Goal: Transaction & Acquisition: Purchase product/service

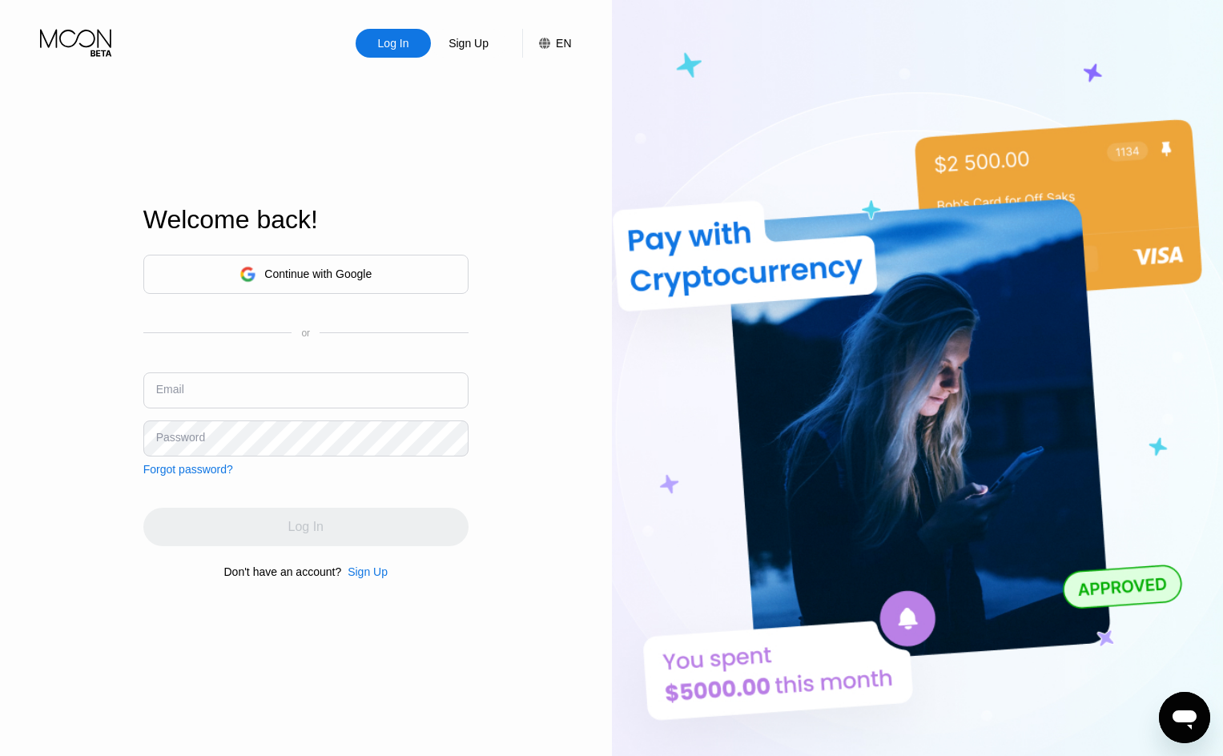
click at [326, 277] on div "Continue with Google" at bounding box center [317, 274] width 107 height 13
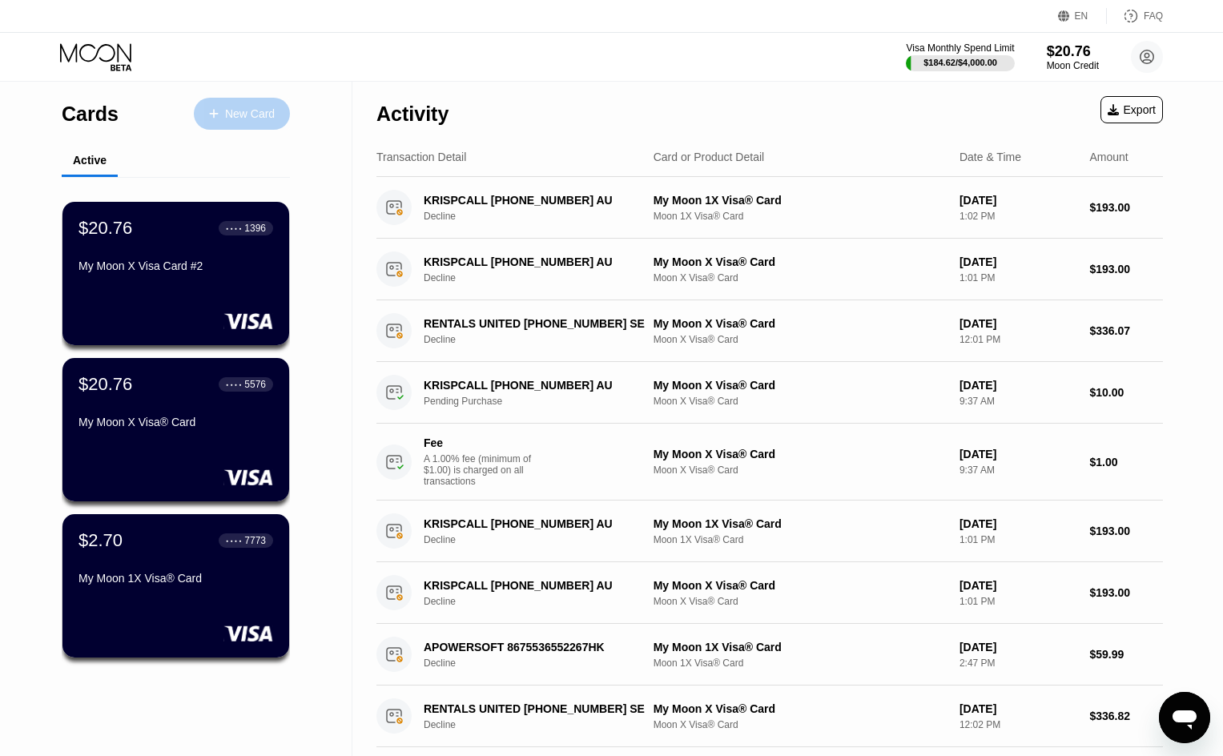
click at [242, 119] on div "New Card" at bounding box center [250, 114] width 50 height 14
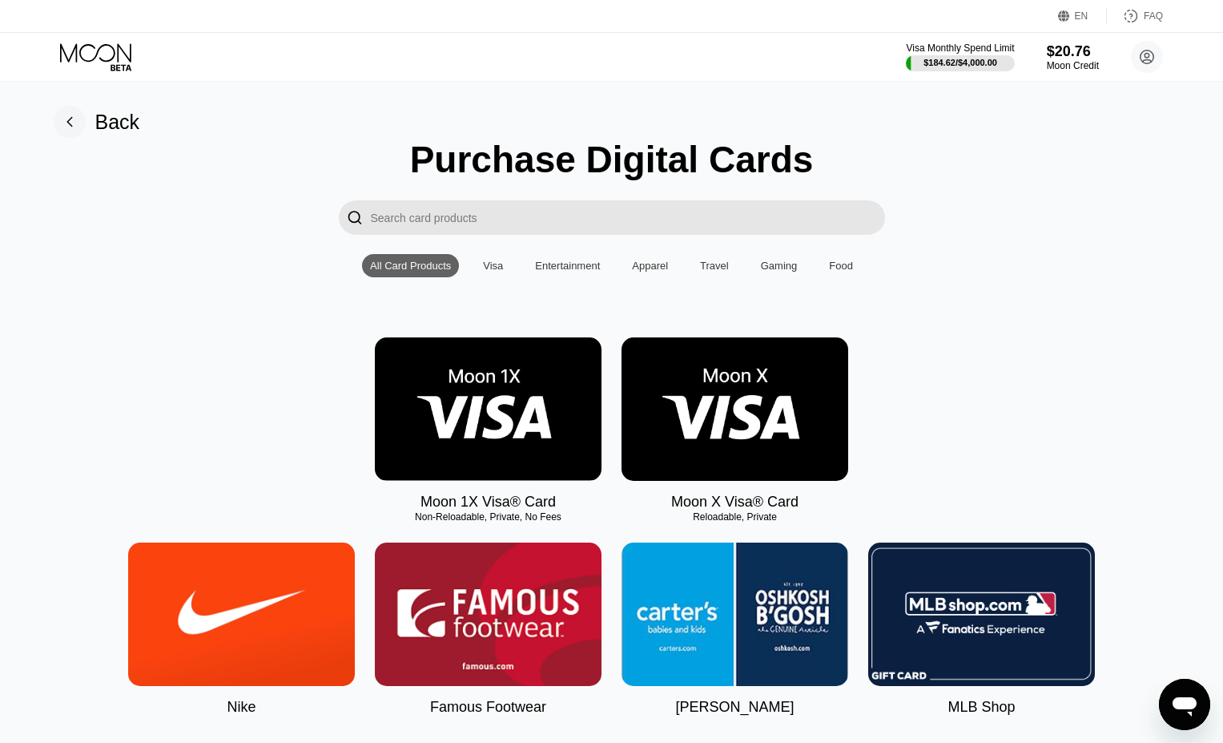
click at [556, 420] on img at bounding box center [488, 408] width 227 height 143
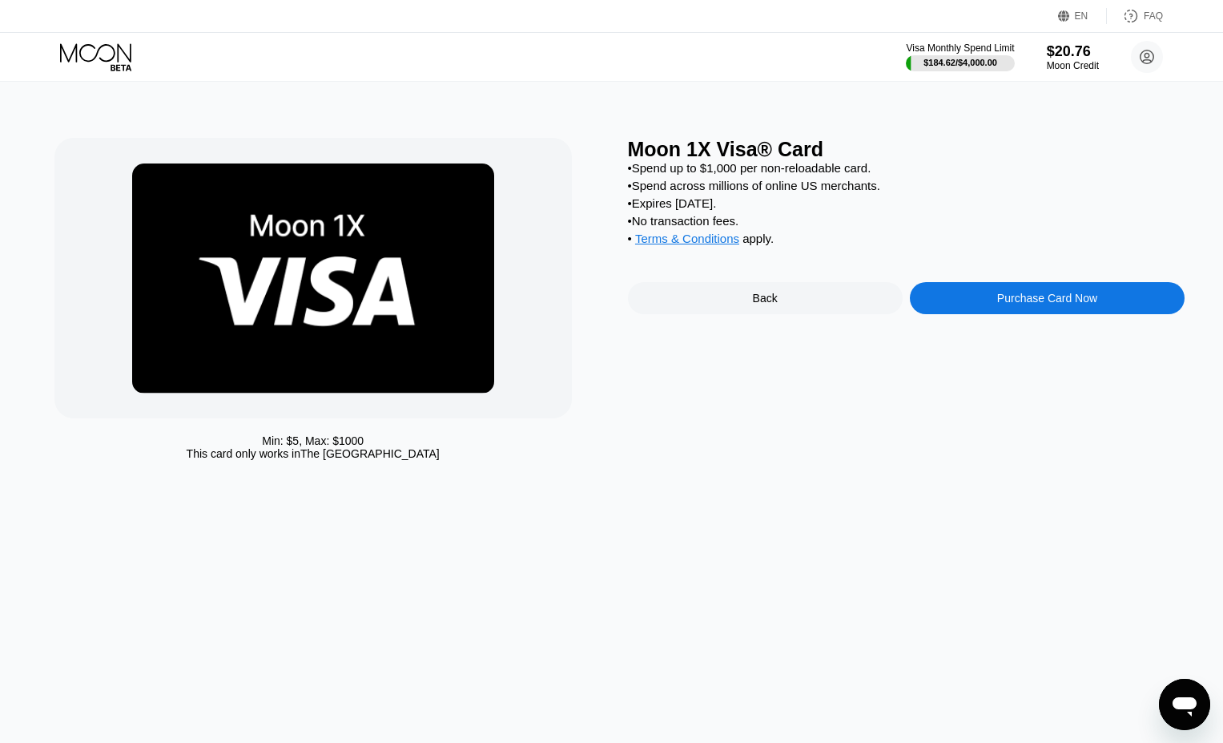
click at [996, 314] on div "Purchase Card Now" at bounding box center [1047, 298] width 275 height 32
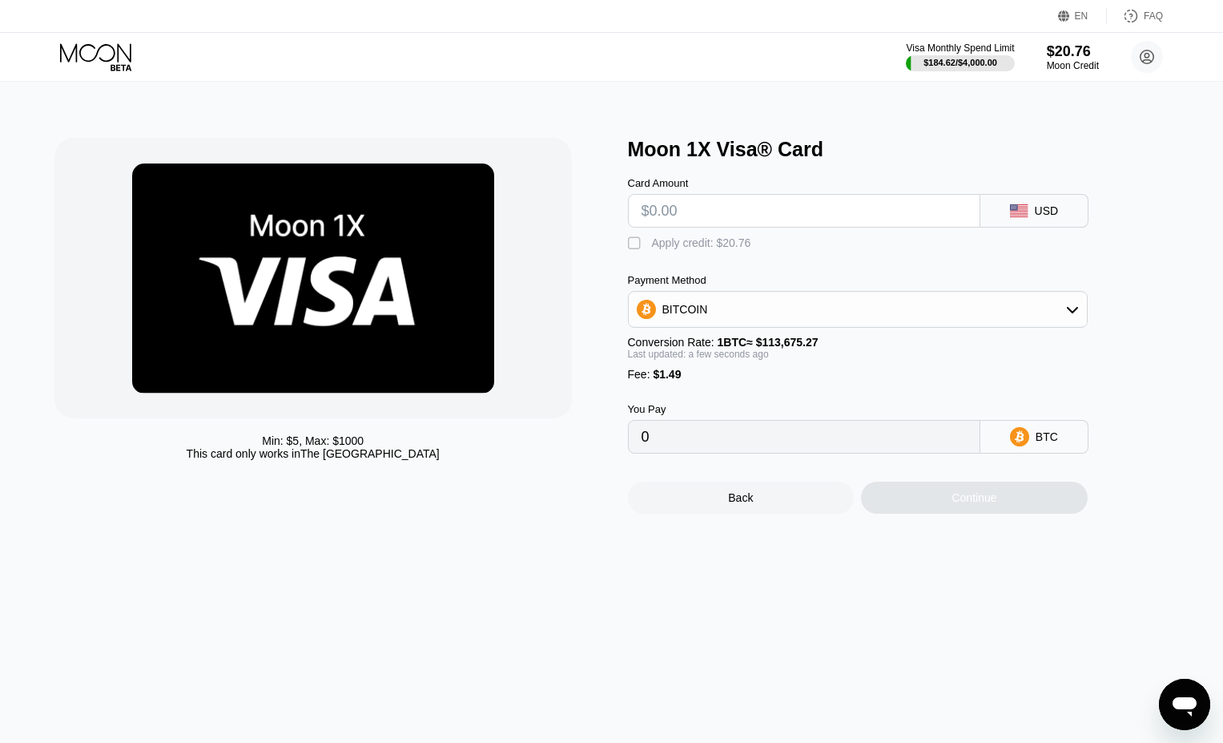
click at [871, 224] on input "text" at bounding box center [804, 211] width 325 height 32
click at [633, 250] on div "" at bounding box center [636, 244] width 16 height 16
click at [890, 404] on div "You Pay 0 BTC" at bounding box center [884, 417] width 513 height 73
click at [901, 321] on div "BITCOIN" at bounding box center [858, 309] width 458 height 32
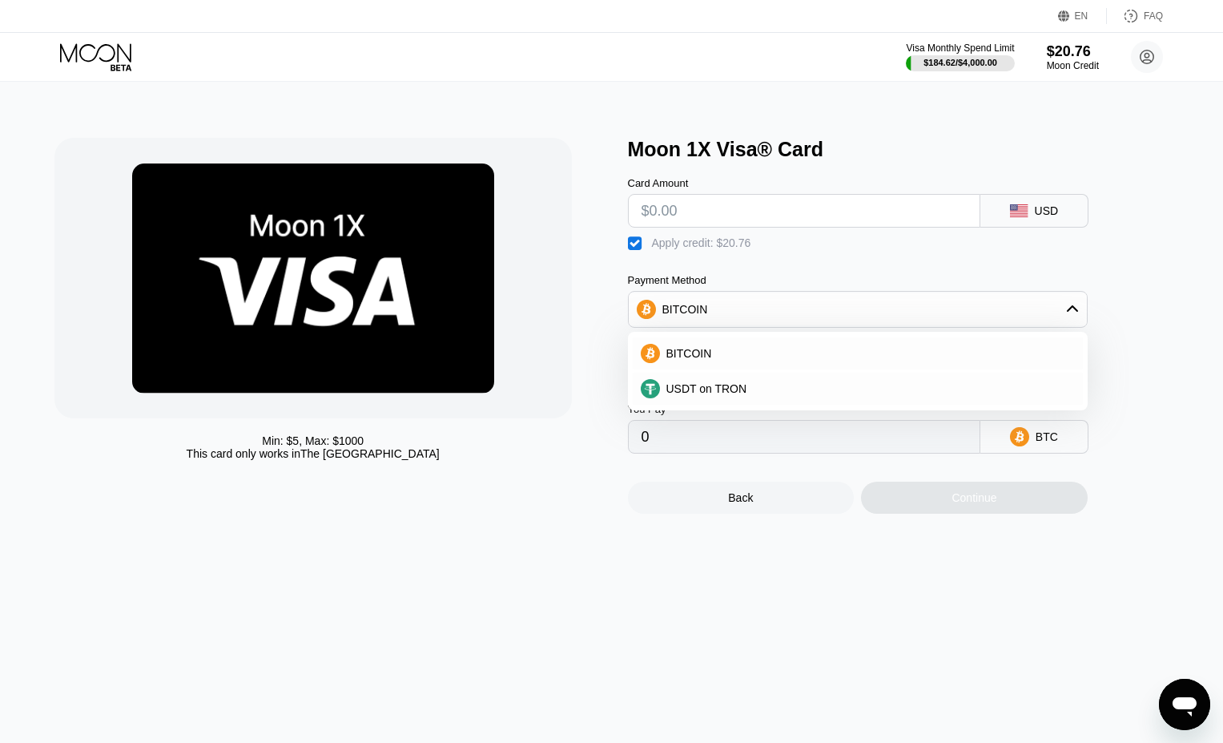
click at [902, 318] on div "BITCOIN" at bounding box center [858, 309] width 458 height 32
click at [877, 381] on div "Fee : $1.49" at bounding box center [858, 374] width 460 height 13
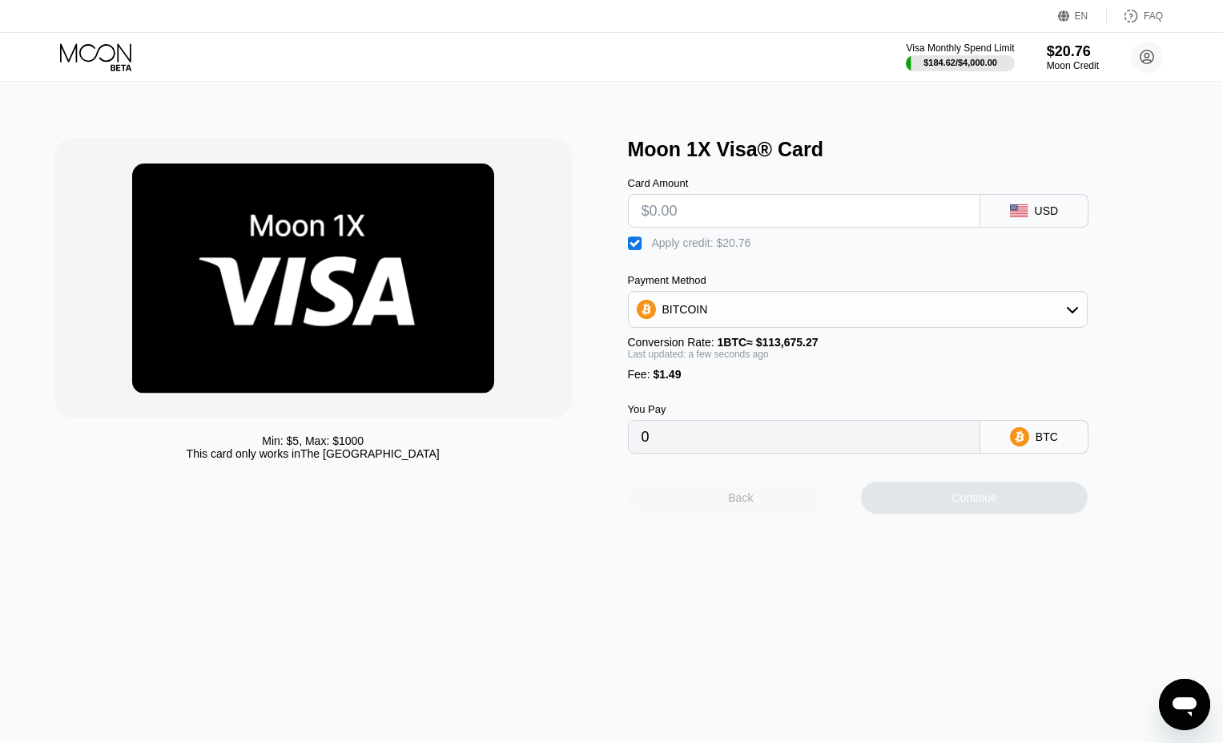
click at [698, 514] on div "Back" at bounding box center [741, 498] width 227 height 32
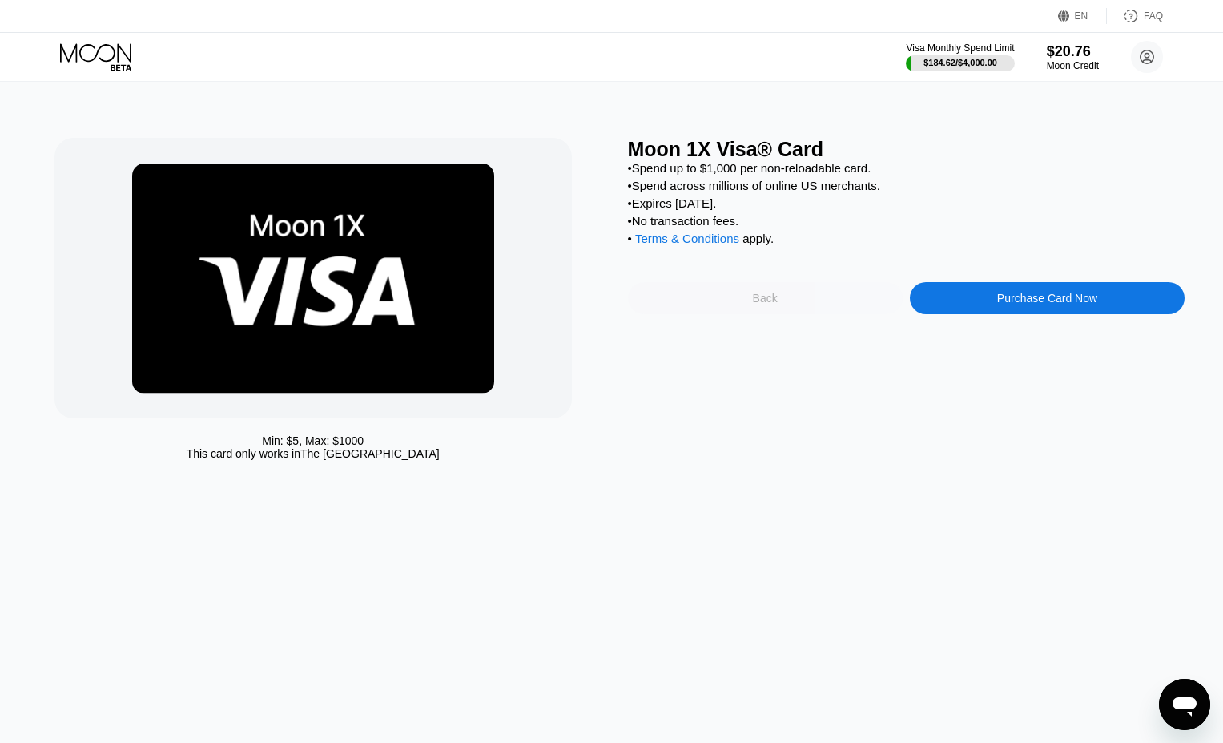
click at [797, 314] on div "Back" at bounding box center [765, 298] width 275 height 32
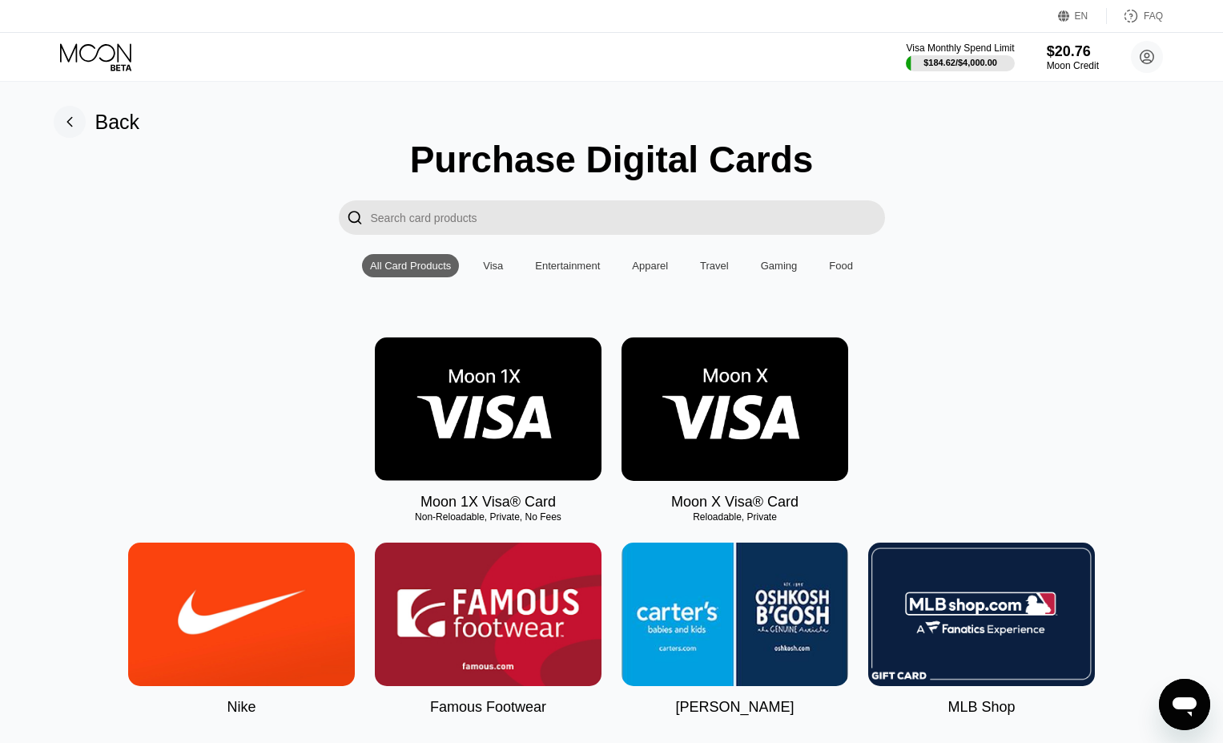
click at [742, 421] on img at bounding box center [735, 408] width 227 height 143
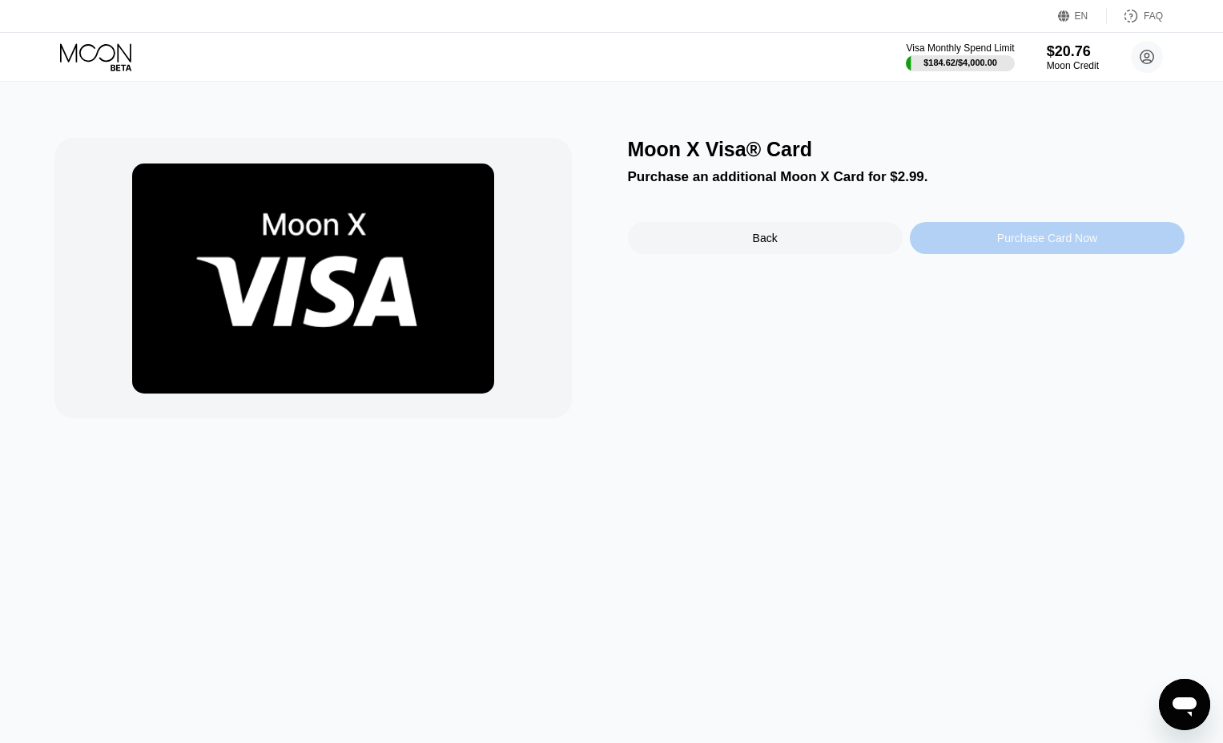
click at [993, 248] on div "Purchase Card Now" at bounding box center [1047, 238] width 275 height 32
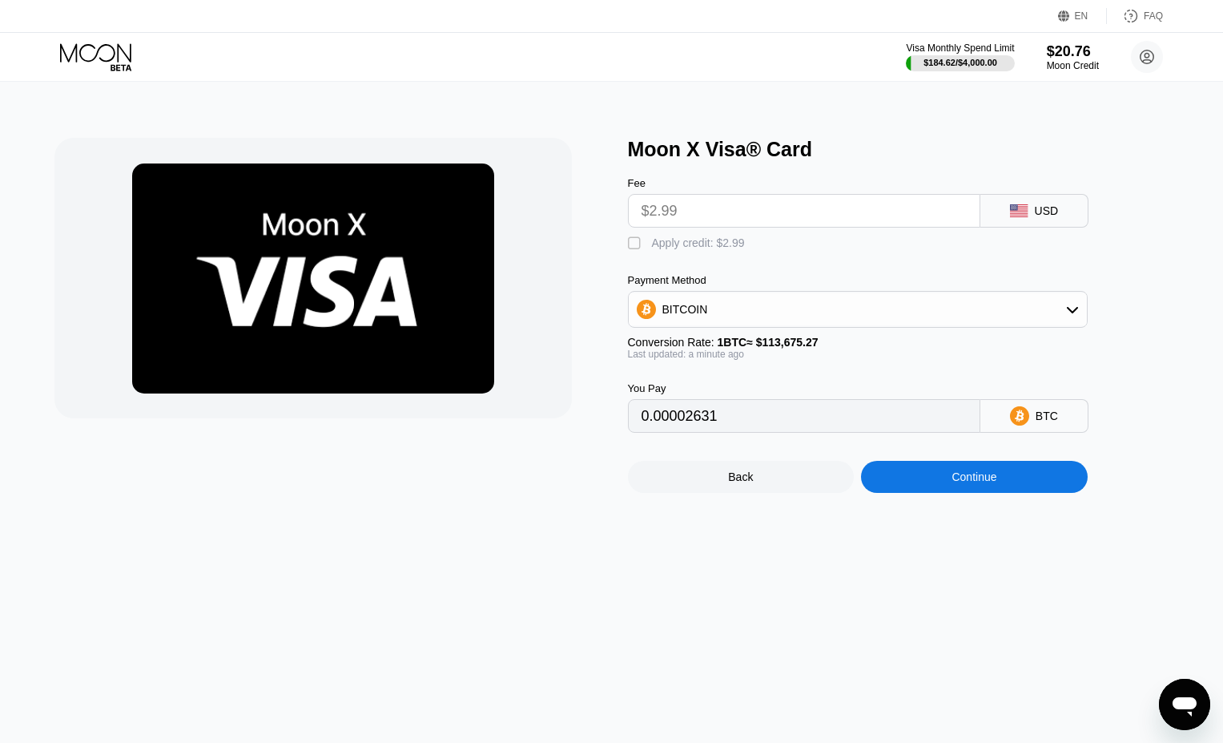
click at [812, 227] on input "$2.99" at bounding box center [804, 211] width 325 height 32
click at [103, 52] on icon at bounding box center [97, 57] width 75 height 28
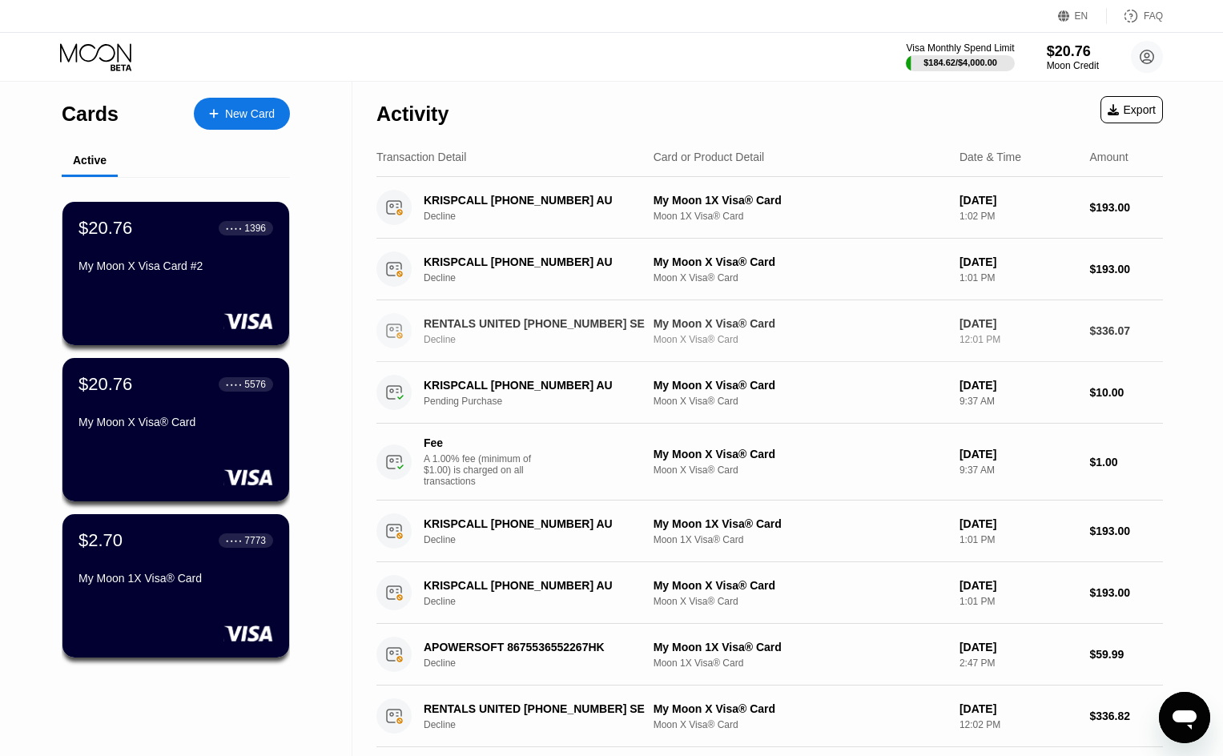
click at [600, 342] on div "Decline" at bounding box center [543, 339] width 238 height 11
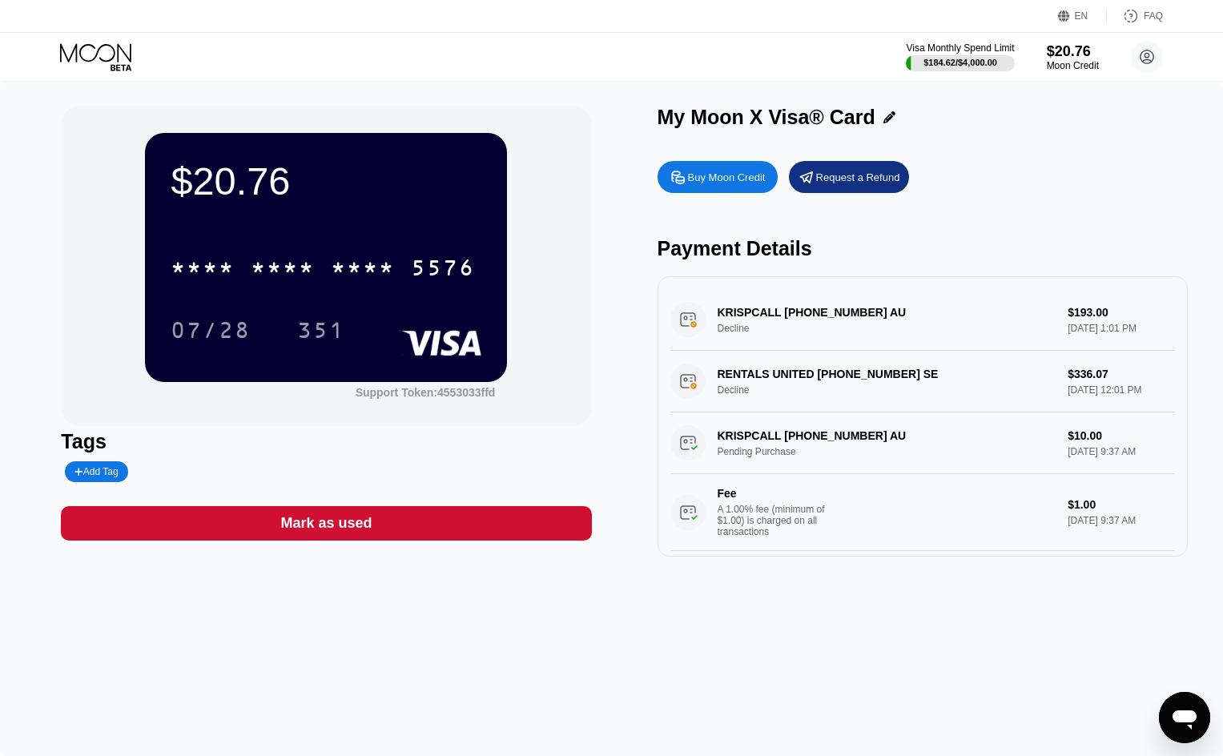
click at [108, 60] on icon at bounding box center [95, 52] width 71 height 18
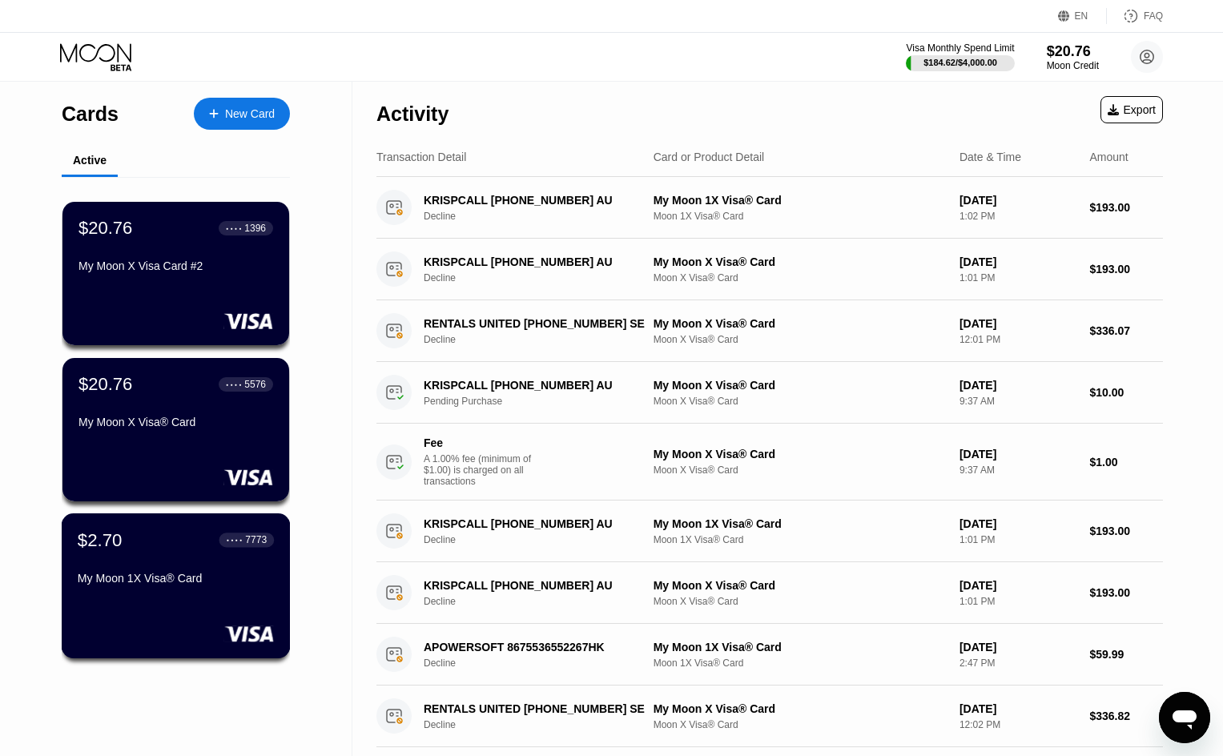
click at [209, 585] on div "My Moon 1X Visa® Card" at bounding box center [176, 578] width 196 height 13
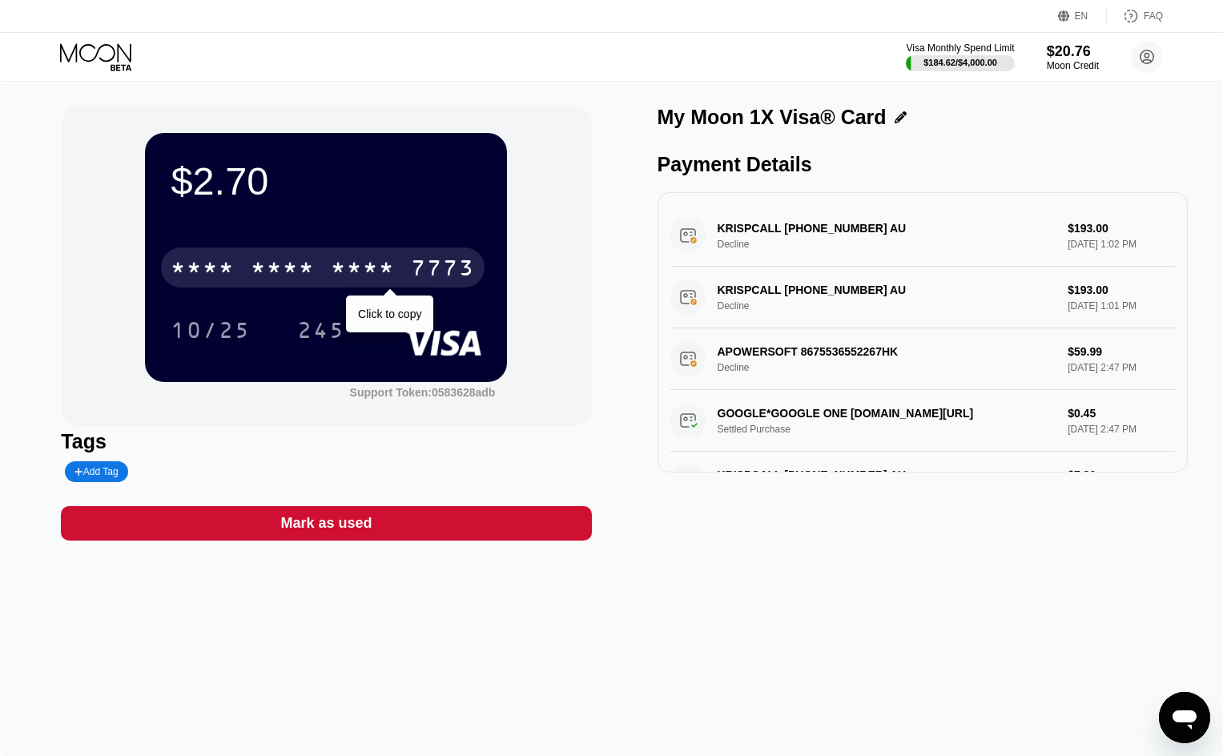
click at [373, 276] on div "* * * *" at bounding box center [363, 270] width 64 height 26
click at [323, 336] on div "245" at bounding box center [321, 333] width 48 height 26
click at [90, 54] on icon at bounding box center [97, 57] width 75 height 28
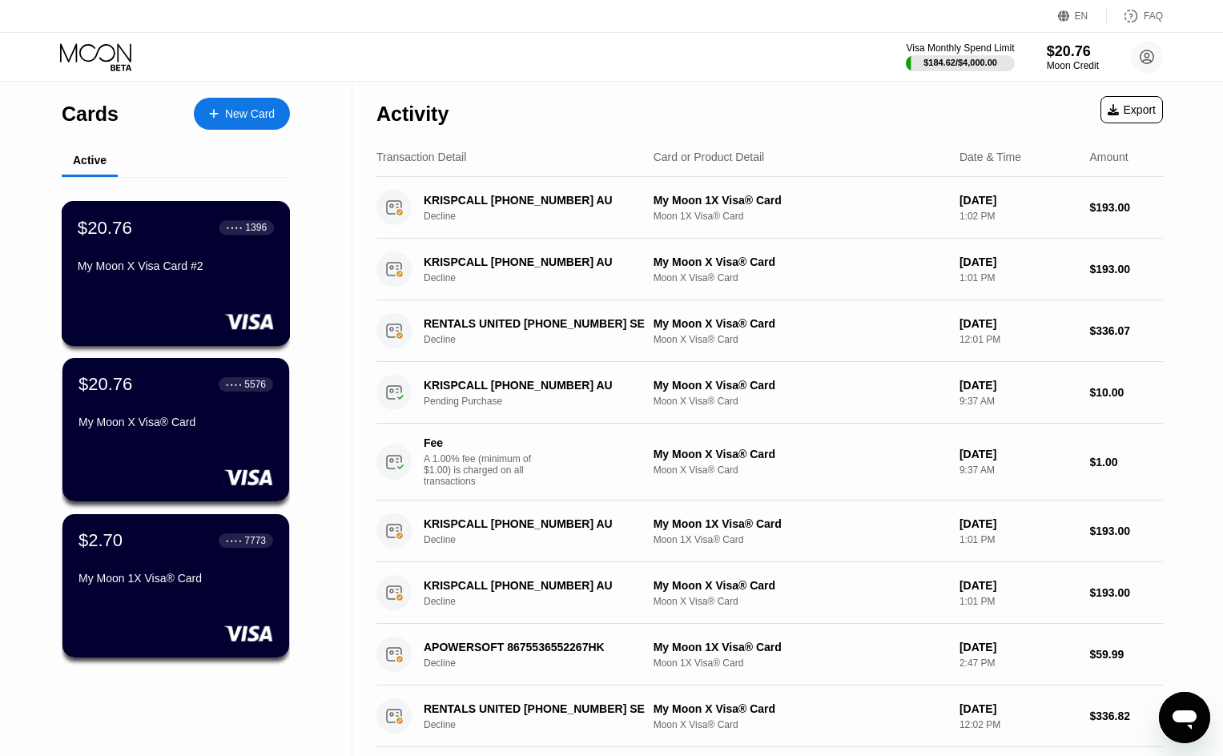
click at [196, 272] on div "My Moon X Visa Card #2" at bounding box center [176, 266] width 196 height 13
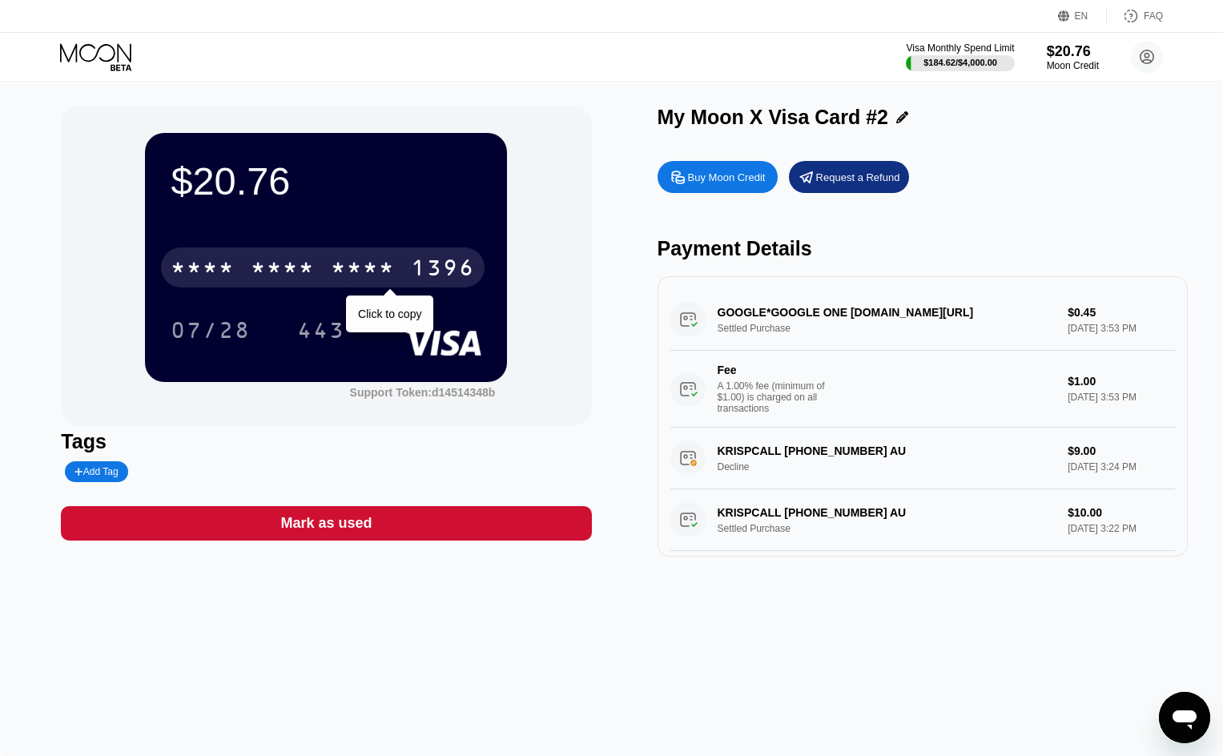
click at [417, 270] on div "1396" at bounding box center [443, 270] width 64 height 26
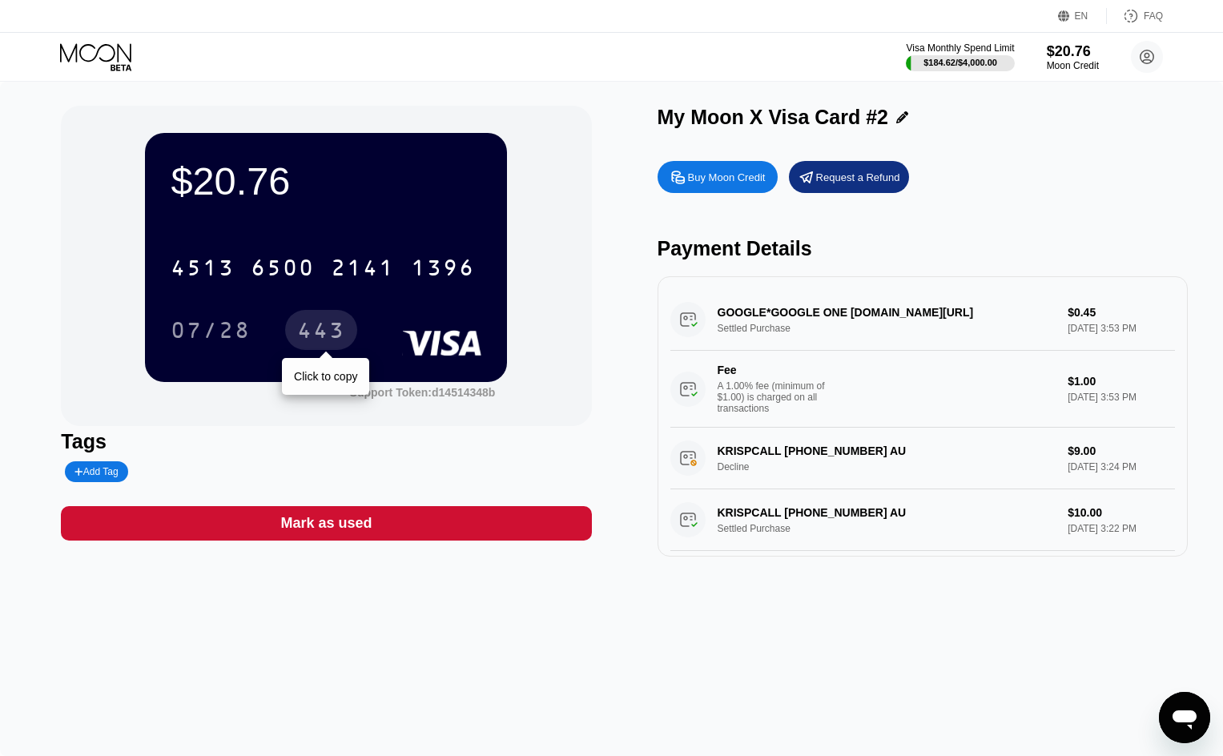
click at [316, 336] on div "443" at bounding box center [321, 333] width 48 height 26
click at [108, 40] on div "Visa Monthly Spend Limit $184.62 / $4,000.00 $20.76 Moon Credit Adam Muller ada…" at bounding box center [611, 57] width 1223 height 48
click at [106, 46] on icon at bounding box center [97, 57] width 75 height 28
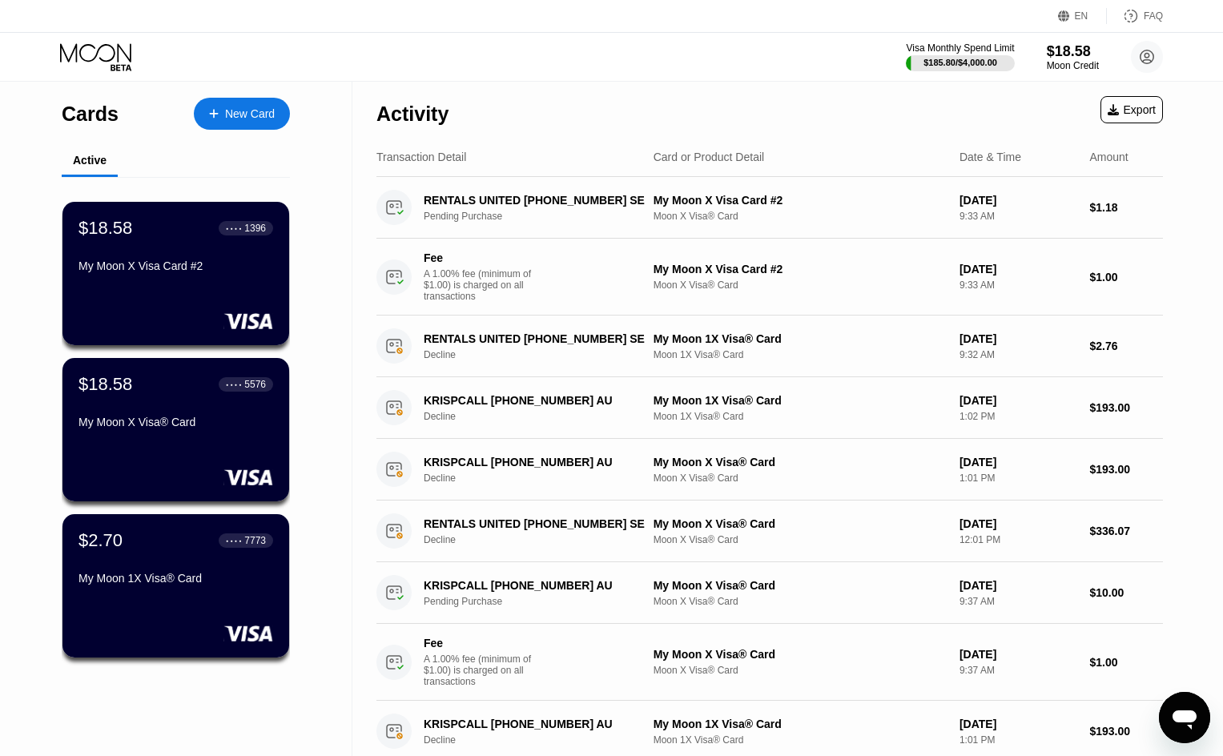
click at [1219, 247] on div "Cards New Card Active $18.58 ● ● ● ● 1396 My Moon X Visa Card #2 $18.58 ● ● ● ●…" at bounding box center [611, 620] width 1223 height 1077
click at [671, 42] on div "Visa Monthly Spend Limit $185.80 / $4,000.00 $18.58 Moon Credit Adam Muller ada…" at bounding box center [611, 57] width 1223 height 48
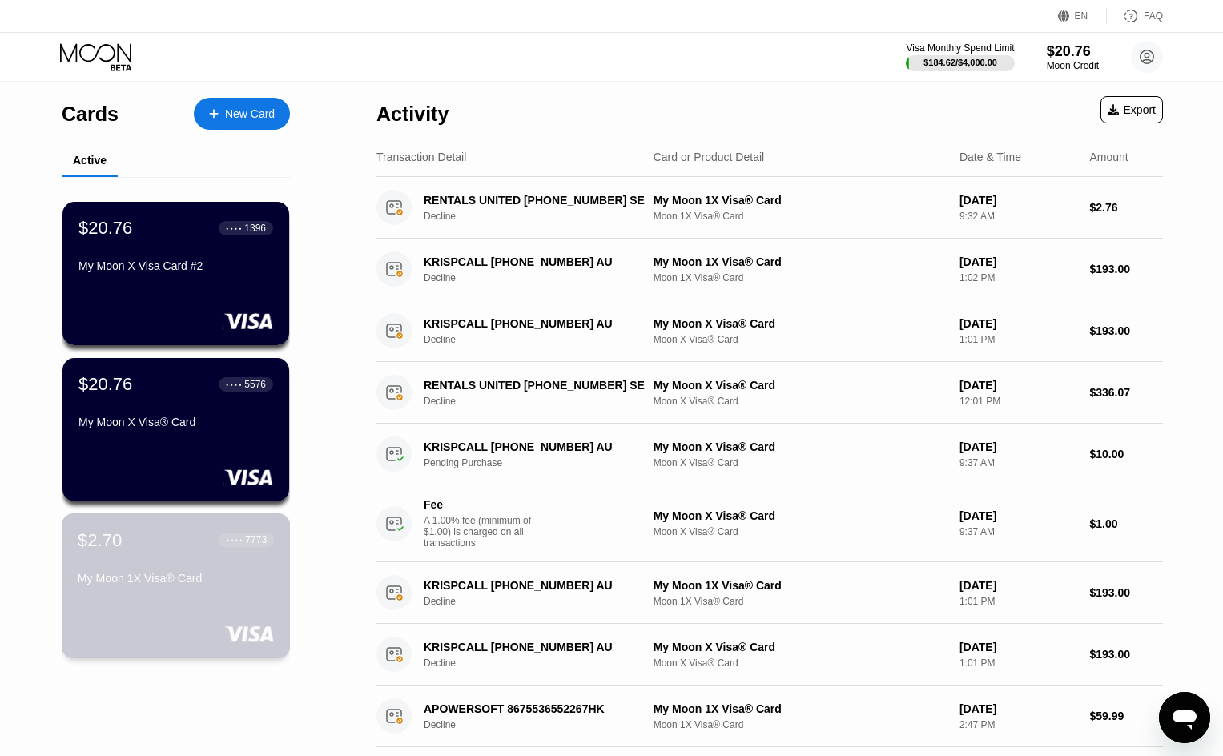
click at [220, 582] on div "My Moon 1X Visa® Card" at bounding box center [176, 578] width 196 height 13
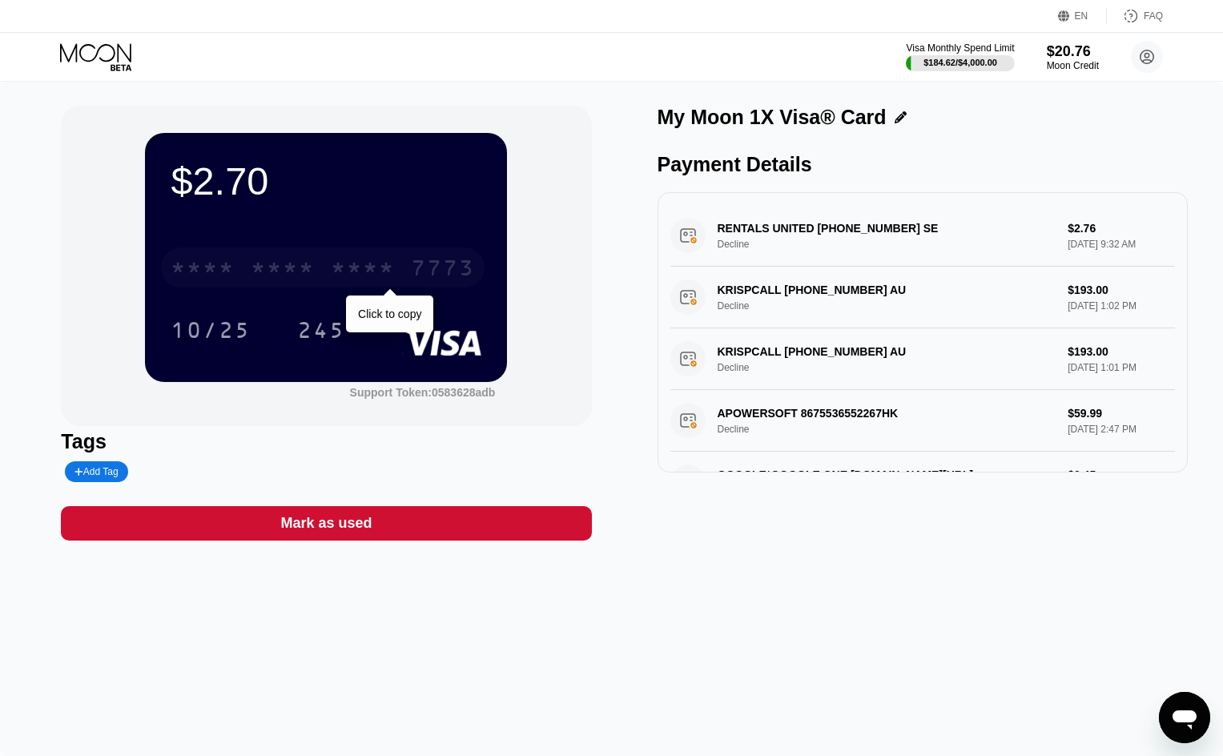
click at [445, 270] on div "7773" at bounding box center [443, 270] width 64 height 26
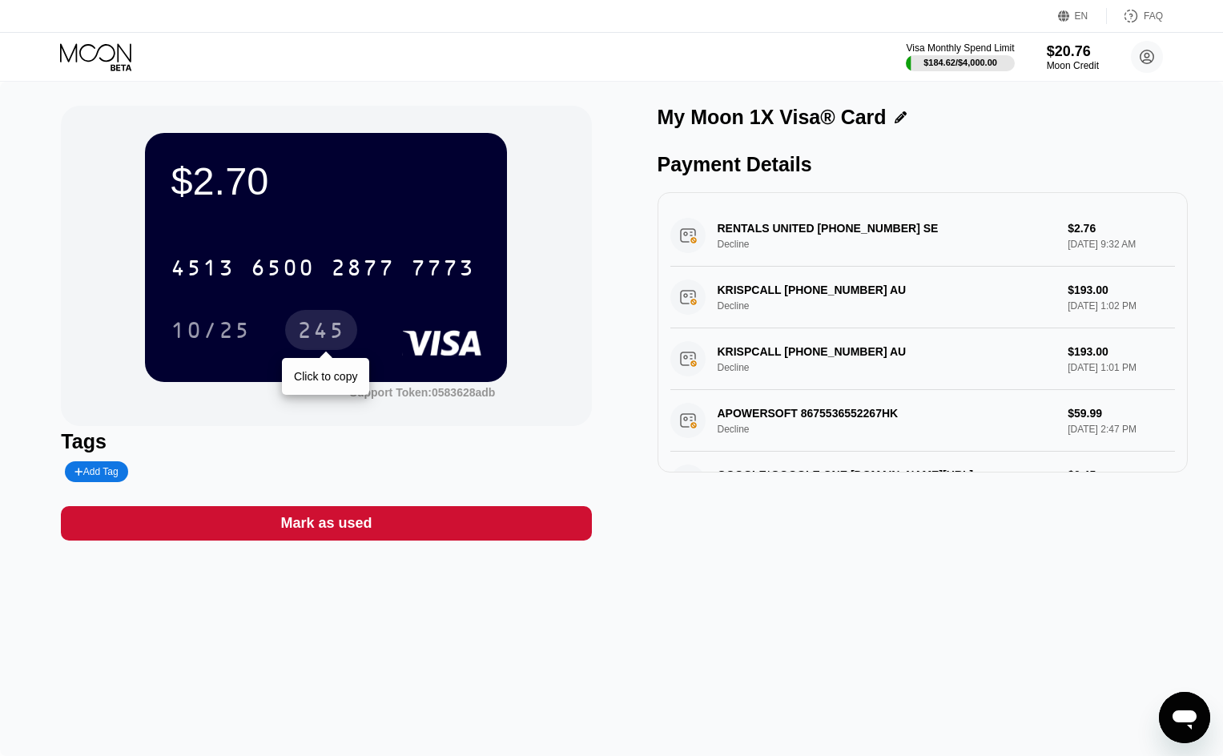
click at [328, 334] on div "245" at bounding box center [321, 333] width 48 height 26
click at [89, 62] on icon at bounding box center [97, 57] width 75 height 28
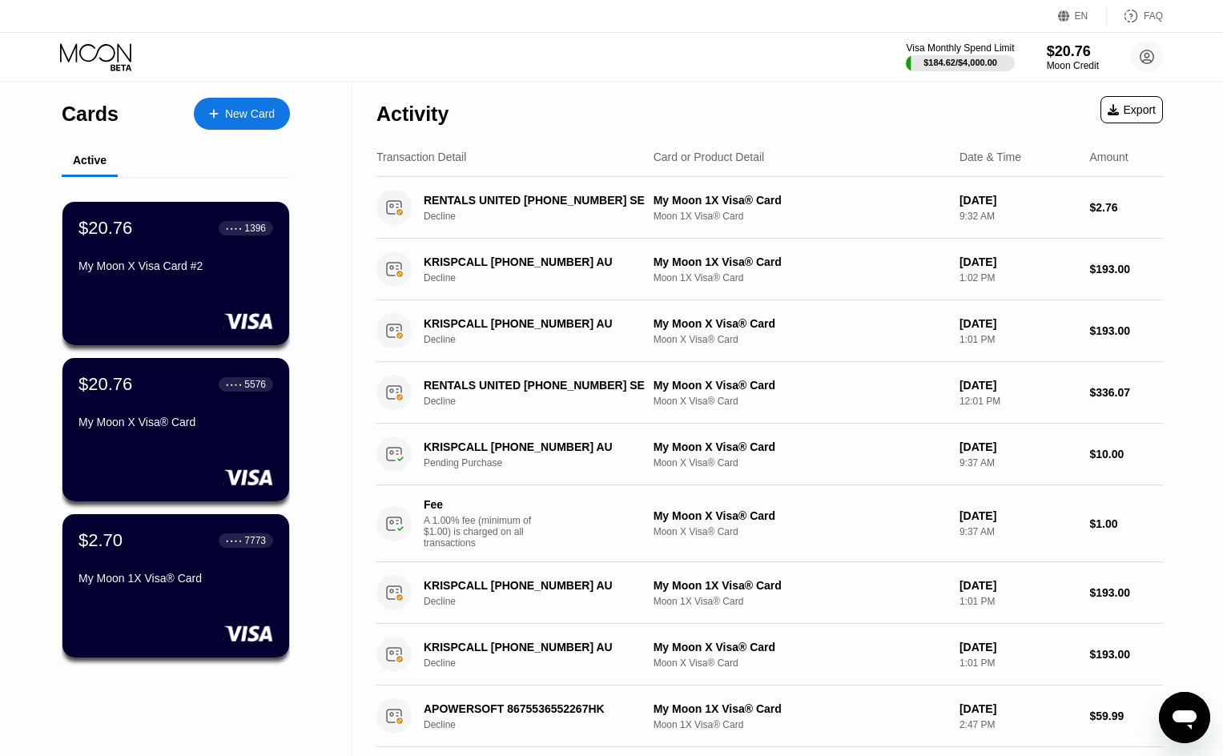
click at [1186, 498] on div "Activity Export Transaction Detail Card or Product Detail Date & Time Amount RE…" at bounding box center [770, 582] width 835 height 1000
click at [192, 443] on div "$20.76 ● ● ● ● 5576 My Moon X Visa® Card" at bounding box center [176, 429] width 229 height 145
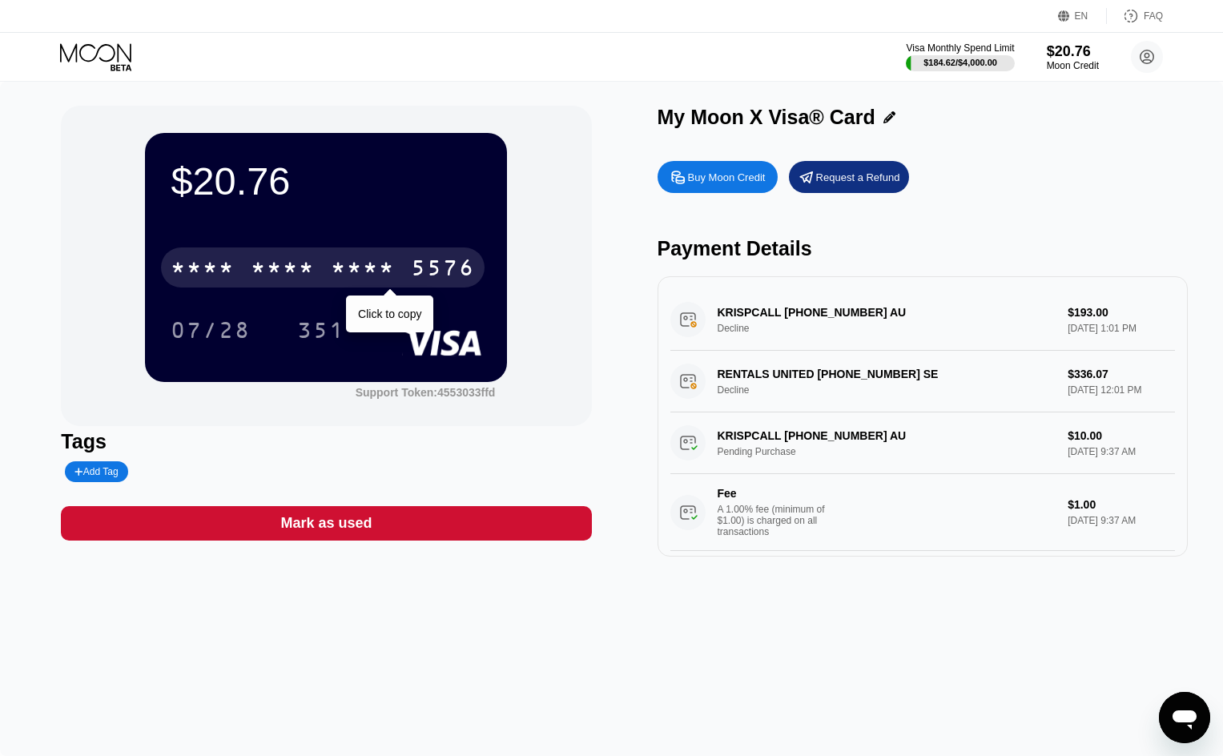
click at [319, 266] on div "* * * * * * * * * * * * 5576" at bounding box center [323, 268] width 324 height 40
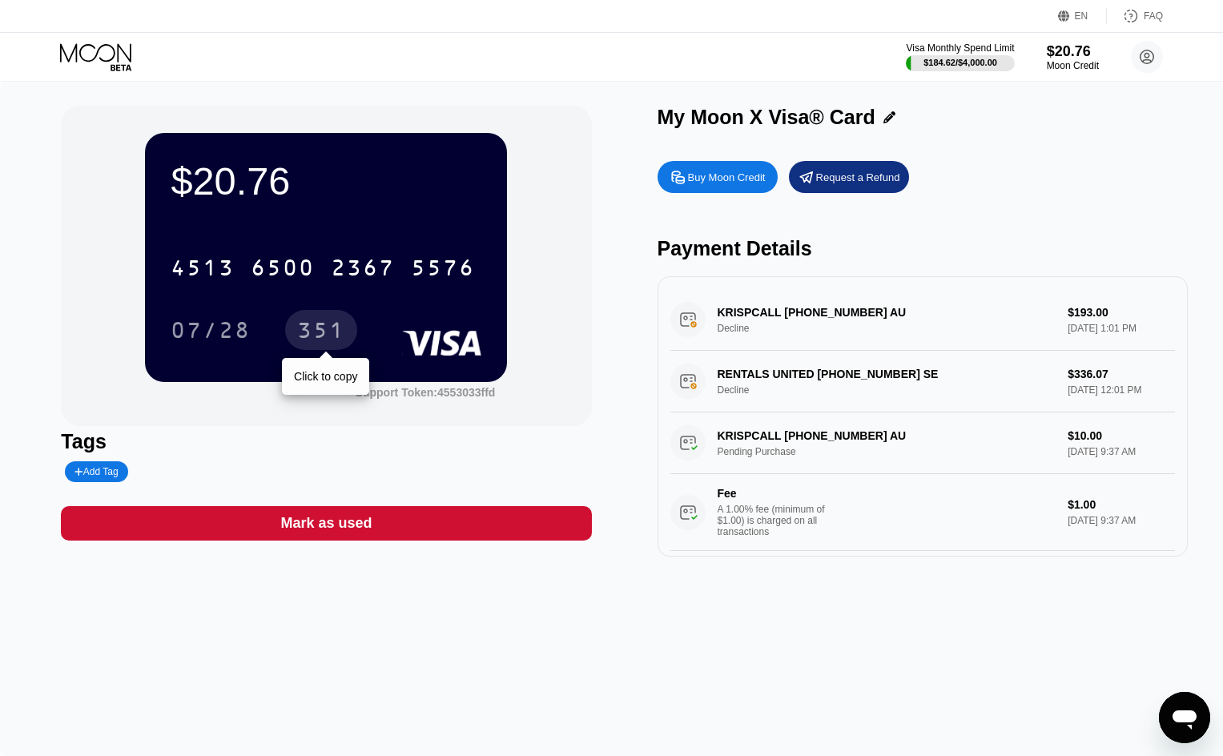
click at [337, 332] on div "351" at bounding box center [321, 333] width 48 height 26
click at [73, 45] on icon at bounding box center [97, 57] width 75 height 28
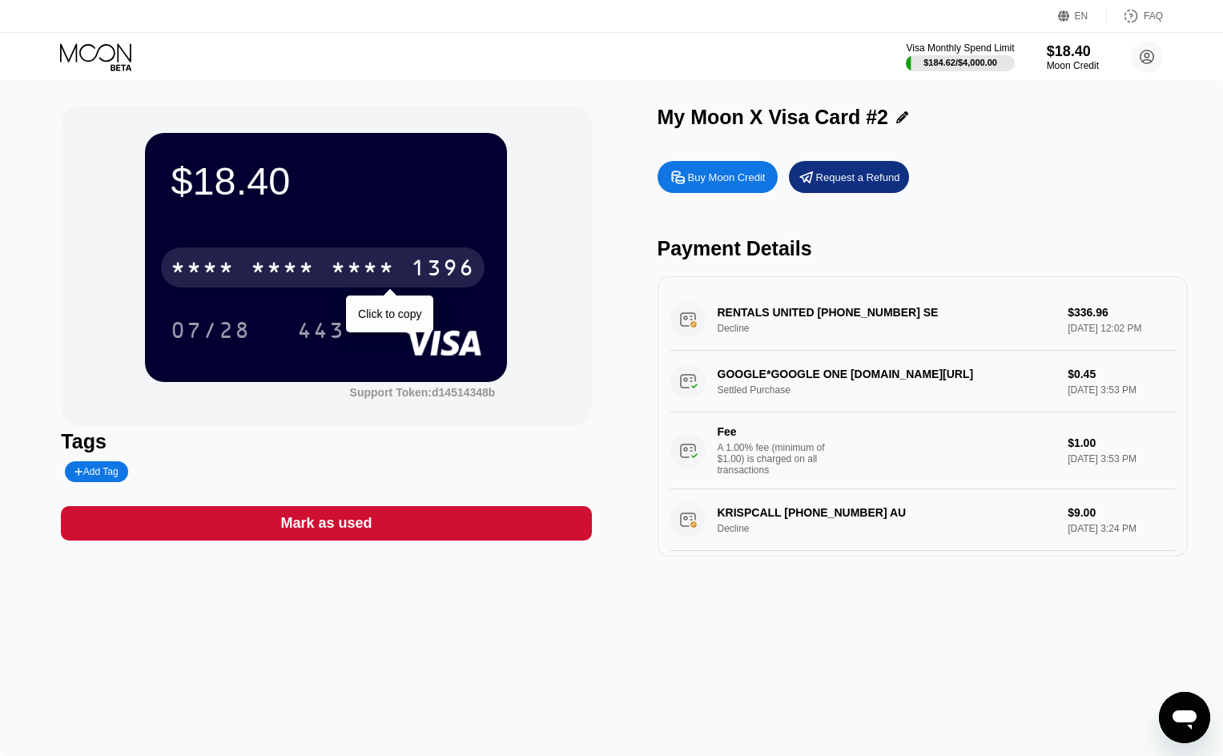
click at [397, 279] on div "* * * * * * * * * * * * 1396" at bounding box center [323, 268] width 324 height 40
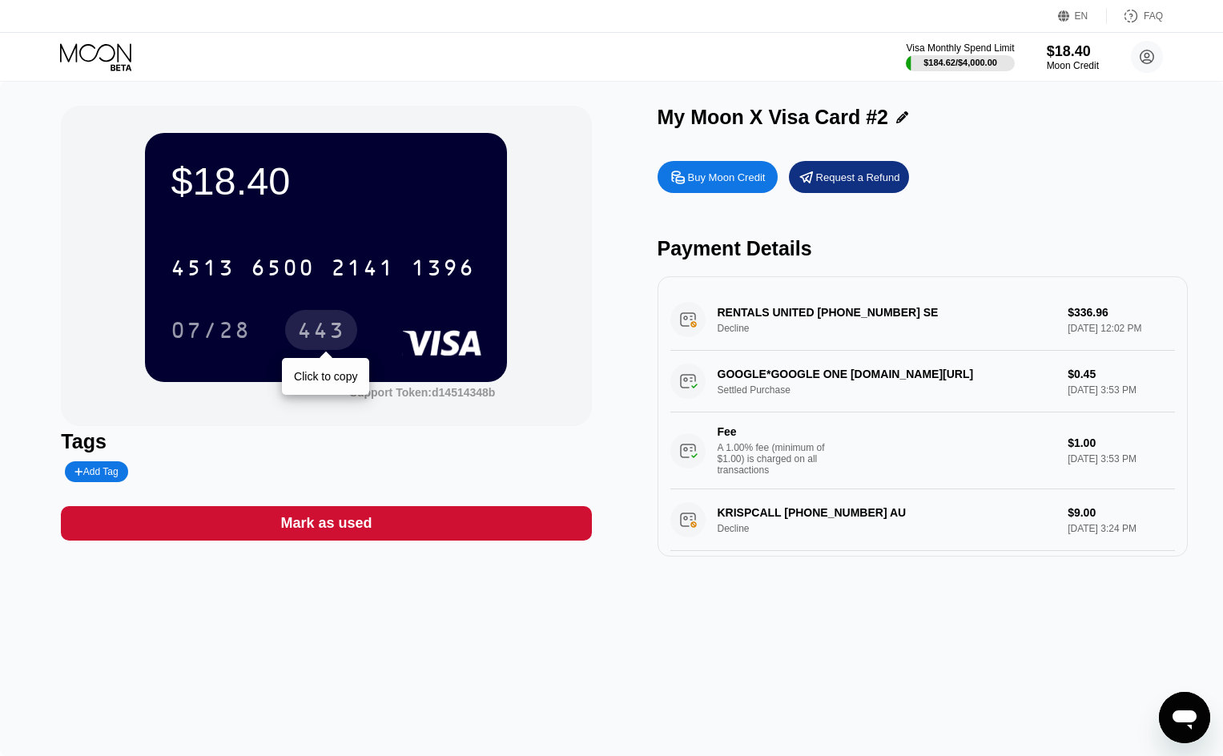
click at [335, 337] on div "443" at bounding box center [321, 333] width 48 height 26
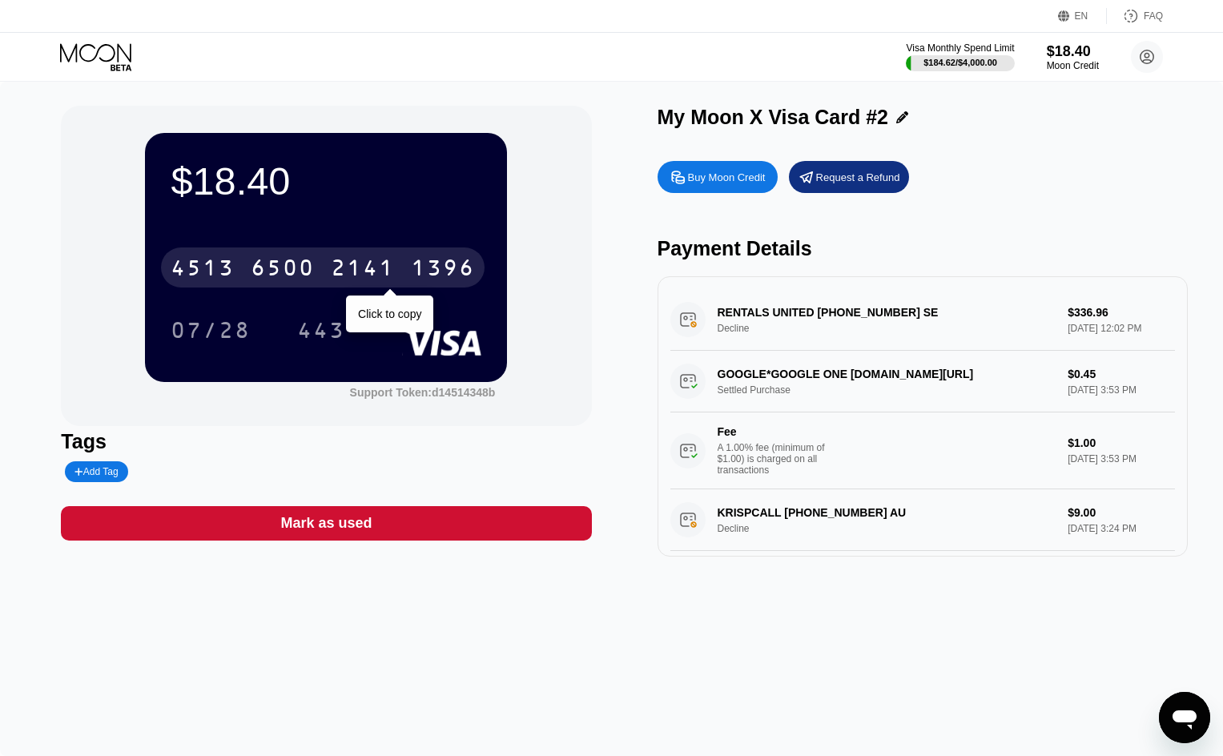
click at [323, 277] on div "[CREDIT_CARD_NUMBER]" at bounding box center [323, 268] width 324 height 40
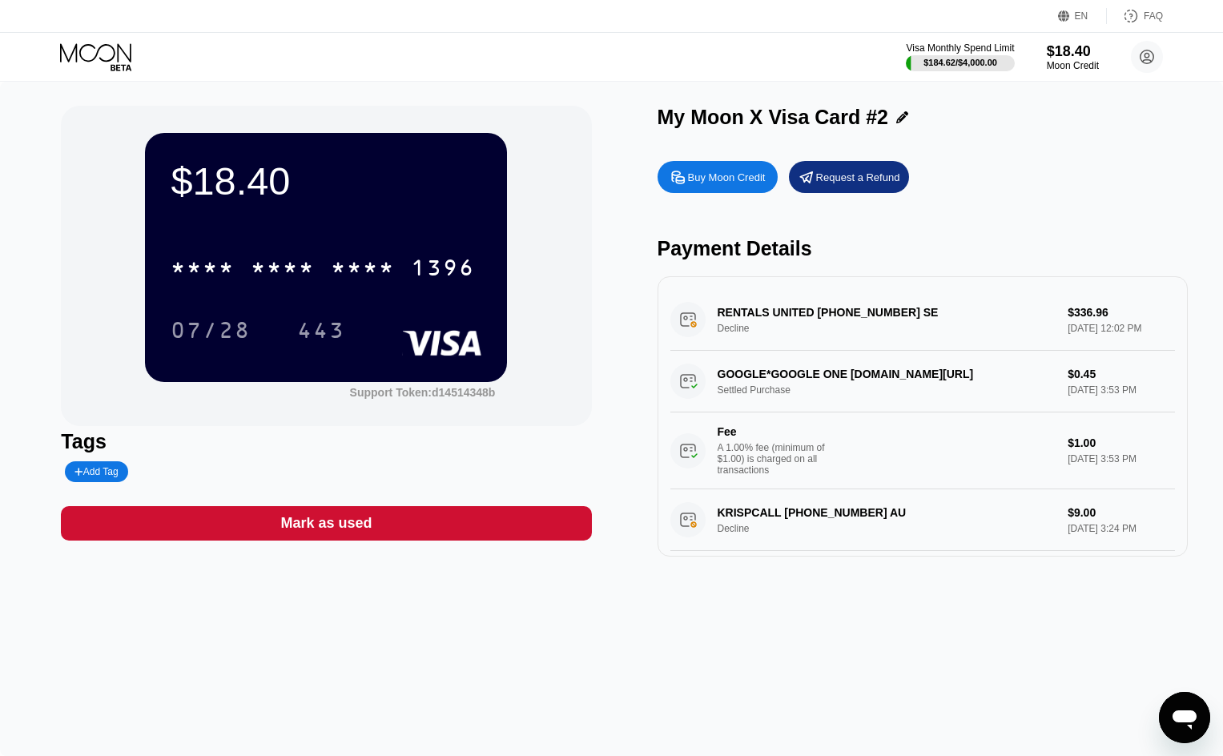
click at [93, 57] on icon at bounding box center [97, 57] width 75 height 28
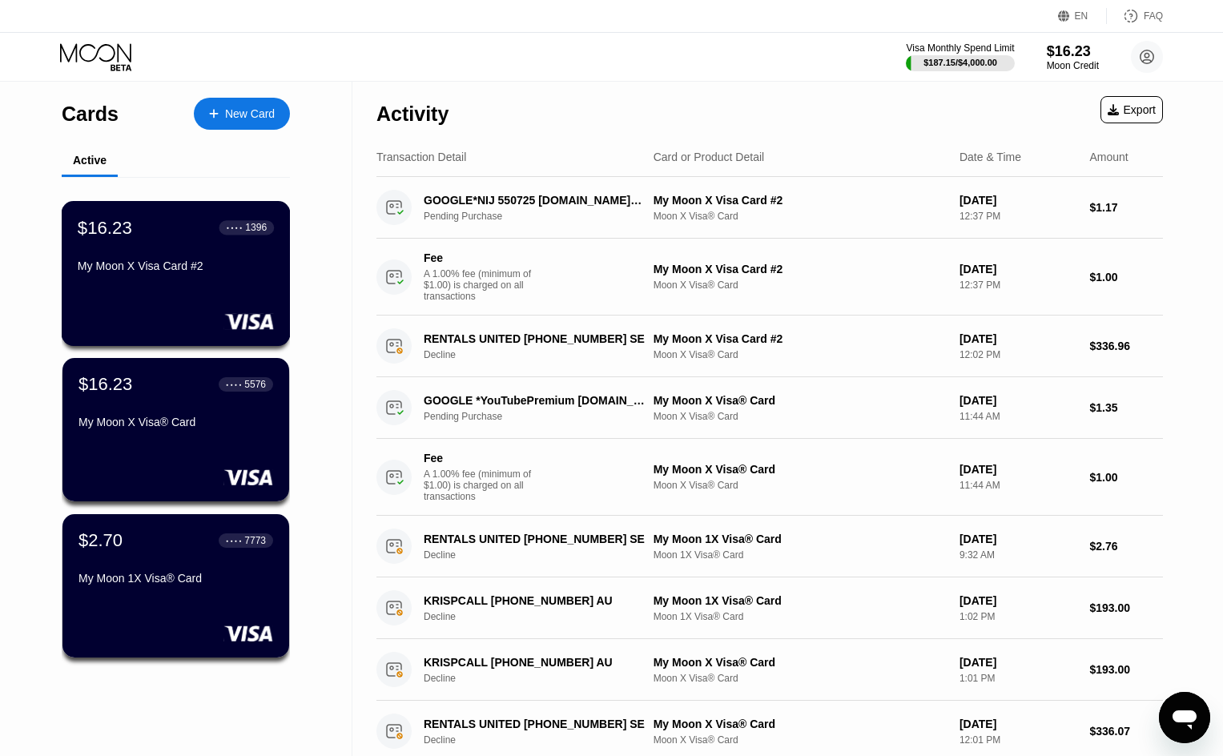
click at [210, 272] on div "My Moon X Visa Card #2" at bounding box center [176, 266] width 196 height 13
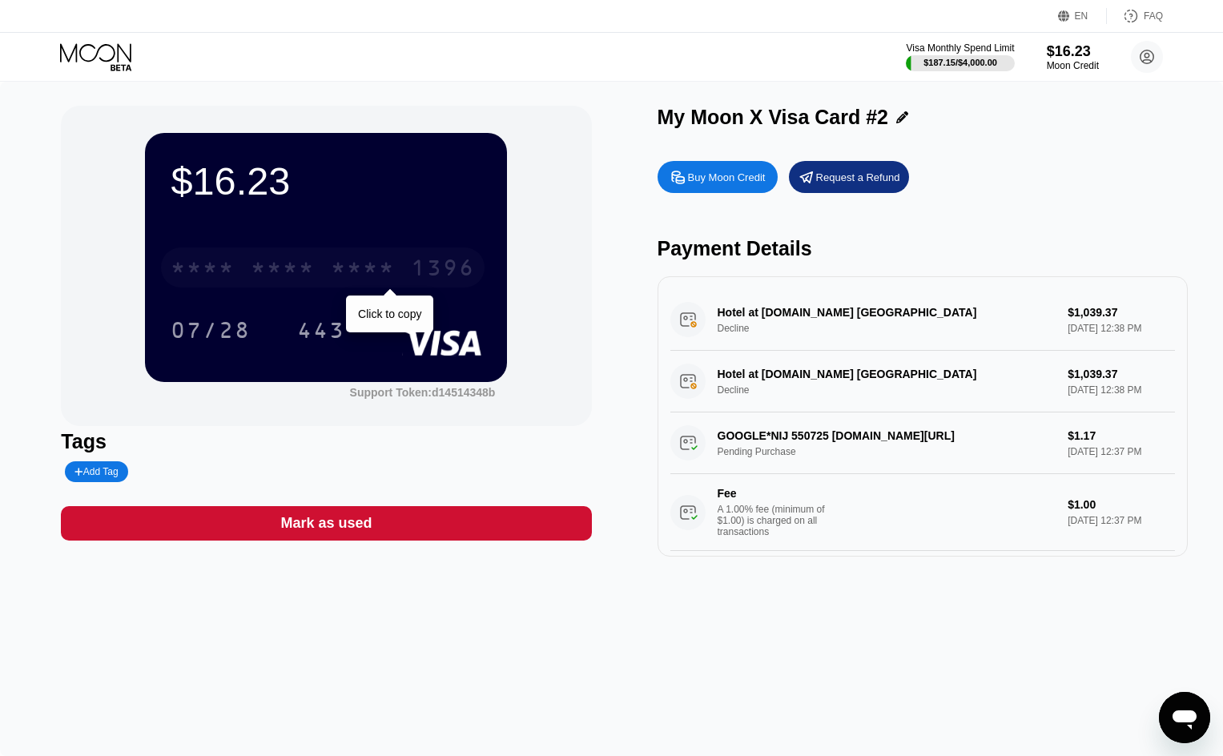
click at [362, 253] on div "* * * * * * * * * * * * 1396" at bounding box center [323, 268] width 324 height 40
click at [107, 50] on icon at bounding box center [97, 57] width 75 height 28
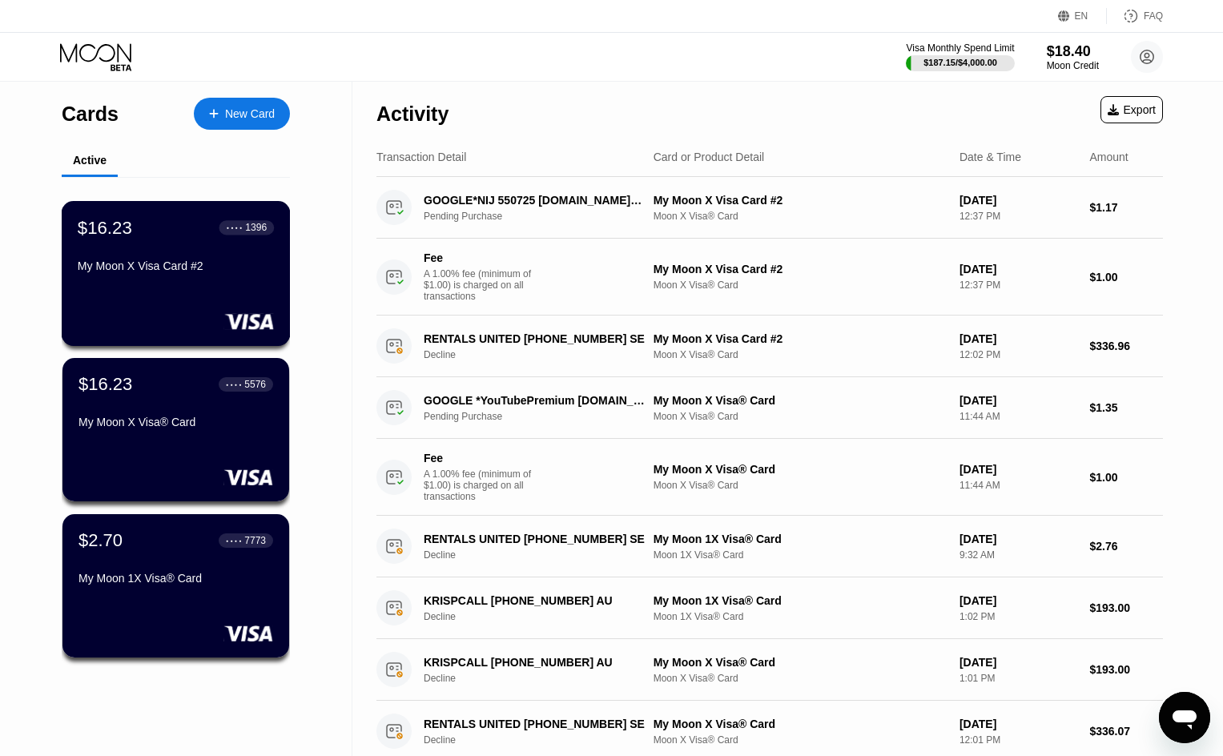
click at [200, 279] on div "My Moon X Visa Card #2" at bounding box center [176, 269] width 196 height 19
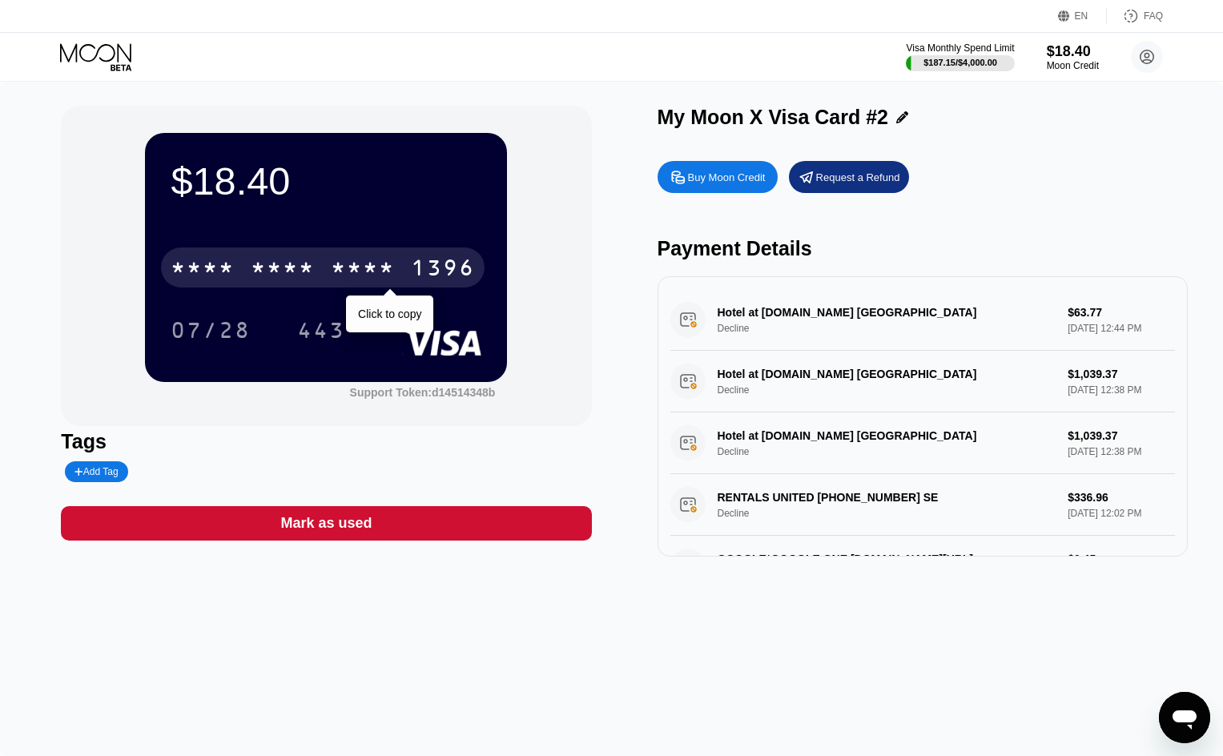
click at [382, 283] on div "* * * *" at bounding box center [363, 270] width 64 height 26
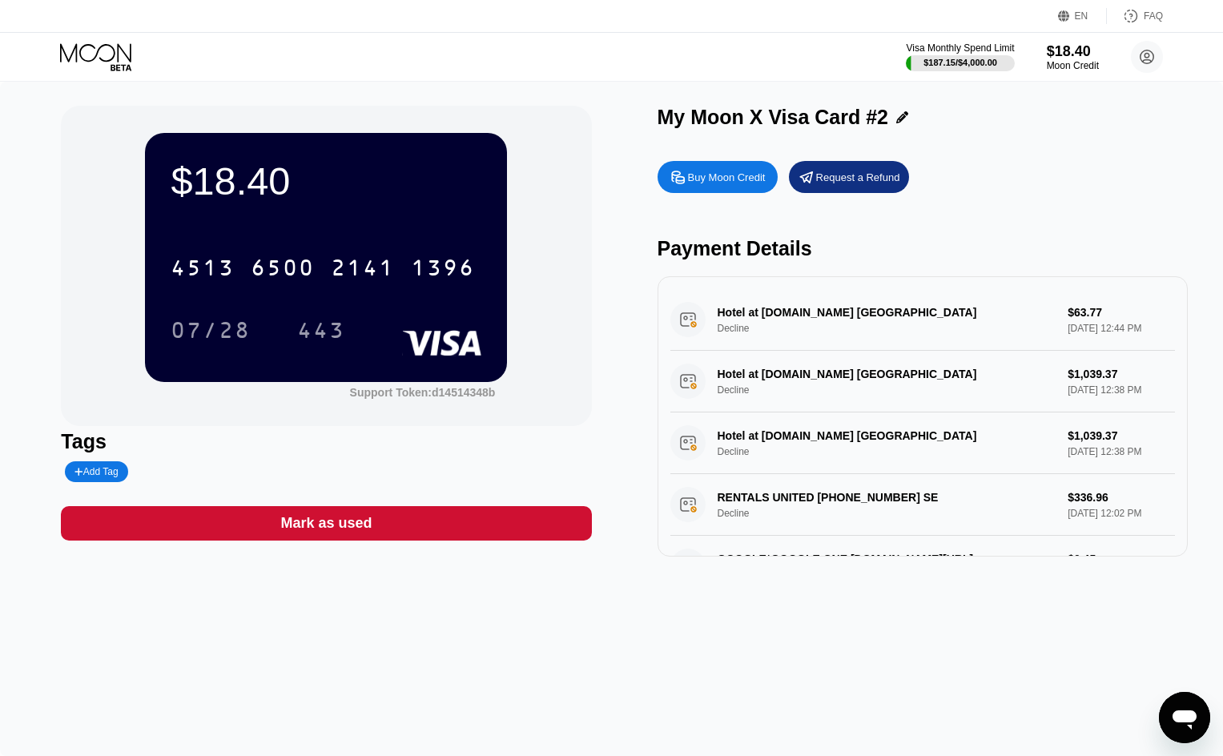
click at [40, 314] on div "$18.40 4513 6500 2141 1396 07/28 443 Support Token: d14514348b Tags Add Tag Mar…" at bounding box center [611, 419] width 1223 height 675
click at [1211, 389] on div "$18.40 4513 6500 2141 1396 07/28 443 Support Token: d14514348b Tags Add Tag Mar…" at bounding box center [611, 419] width 1223 height 675
